Goal: Check status

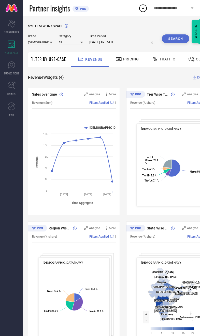
click at [9, 29] on div "Scorecard SCORECARDS" at bounding box center [11, 27] width 23 height 20
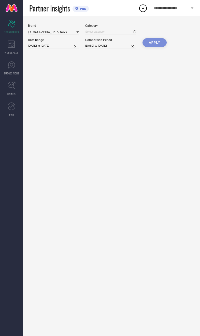
type input "All"
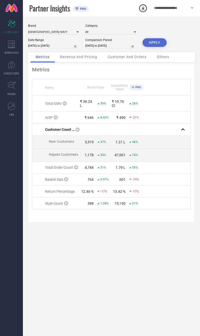
click at [68, 62] on div "Revenue And Pricing" at bounding box center [78, 57] width 47 height 10
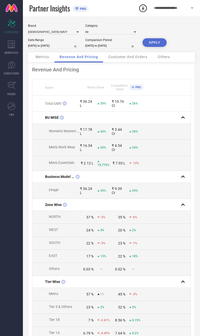
click at [38, 62] on div "Metrics" at bounding box center [43, 57] width 24 height 10
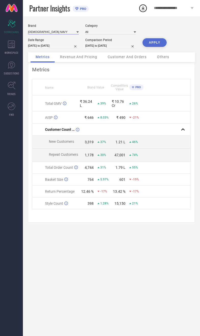
click at [49, 33] on input at bounding box center [53, 31] width 51 height 5
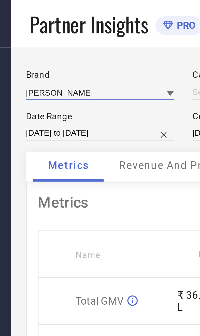
type input "All"
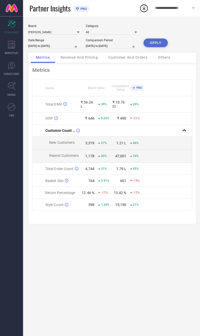
click at [158, 47] on button "APPLY" at bounding box center [155, 42] width 24 height 9
click at [86, 59] on span "Revenue And Pricing" at bounding box center [78, 57] width 37 height 4
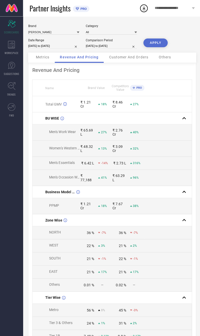
click at [196, 5] on div "**********" at bounding box center [174, 8] width 53 height 16
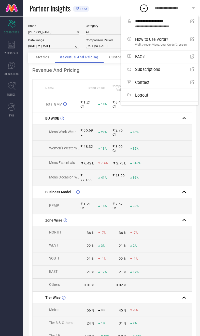
click at [154, 166] on td at bounding box center [168, 162] width 48 height 13
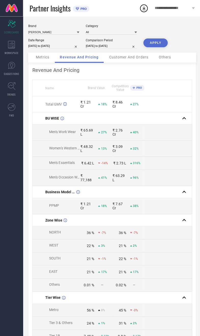
click at [37, 59] on span "Metrics" at bounding box center [43, 57] width 14 height 4
